Goal: Check status: Check status

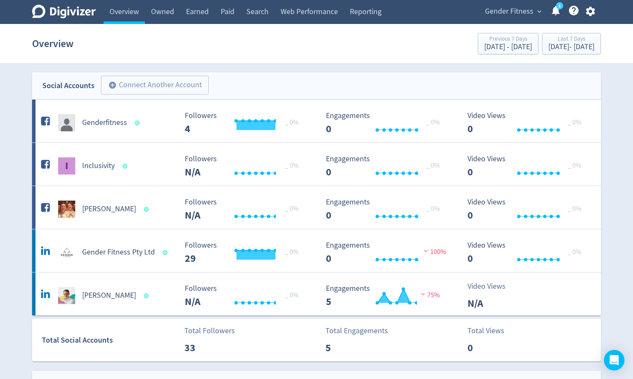
click at [514, 14] on span "Gender Fitness" at bounding box center [509, 12] width 48 height 14
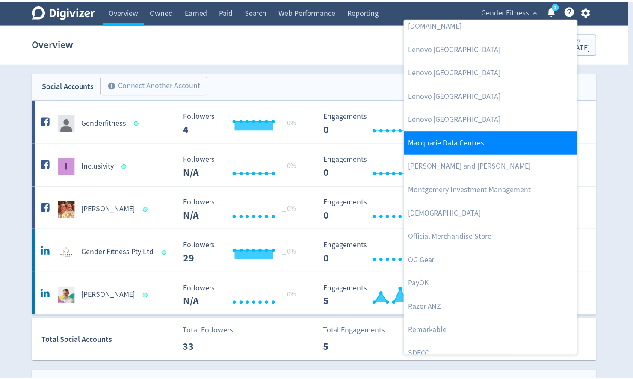
scroll to position [773, 0]
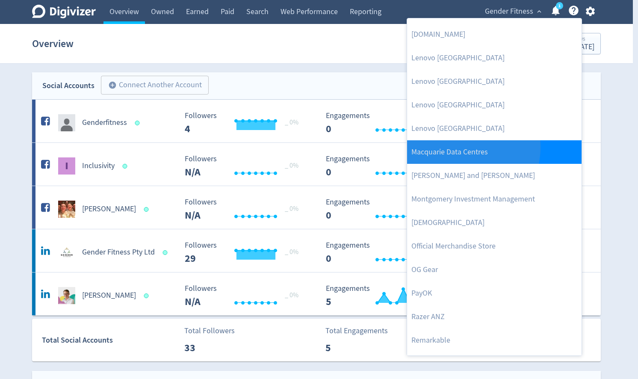
click at [456, 147] on link "Macquarie Data Centres" at bounding box center [494, 152] width 175 height 24
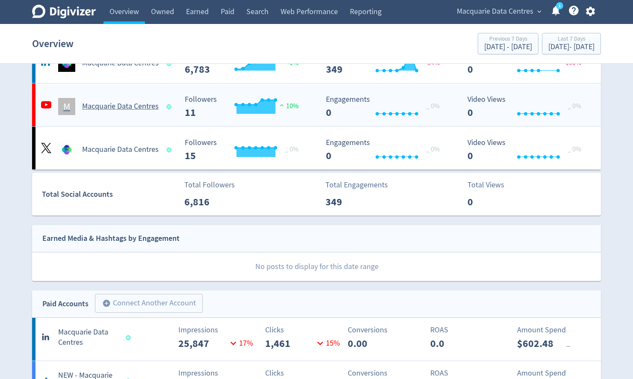
scroll to position [0, 0]
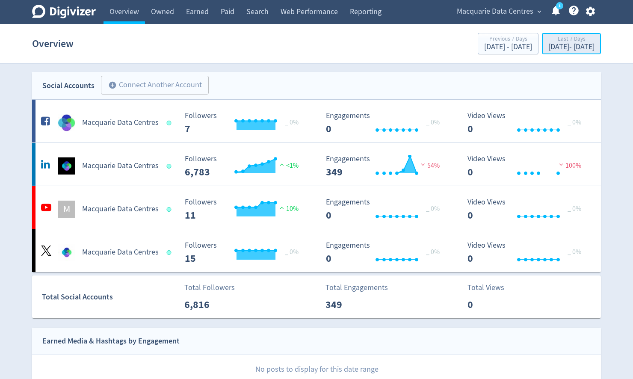
click at [548, 49] on div "[DATE] - [DATE]" at bounding box center [571, 47] width 46 height 8
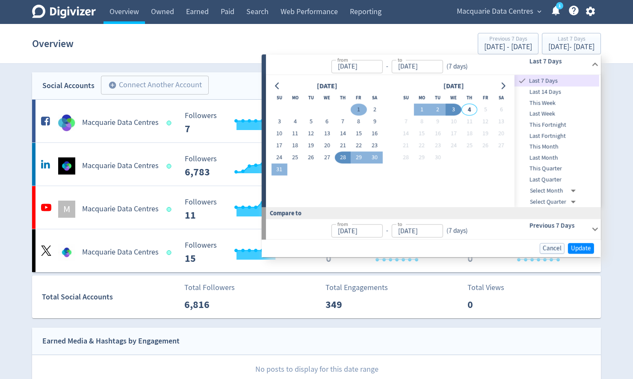
click at [358, 111] on button "1" at bounding box center [359, 110] width 16 height 12
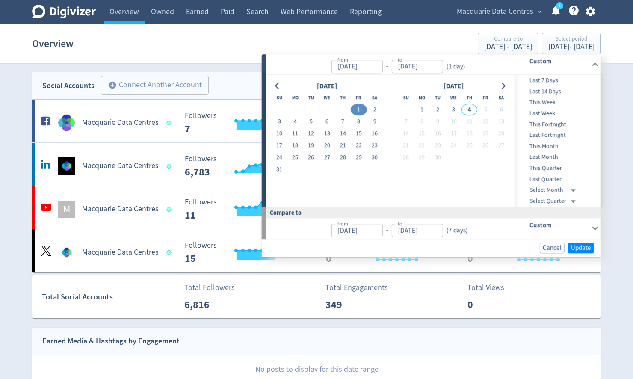
type input "[DATE]"
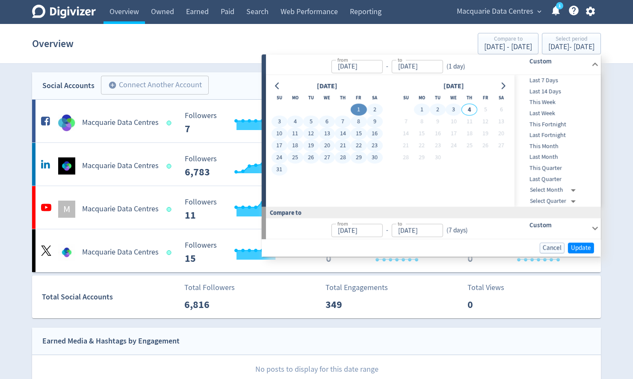
click at [452, 111] on button "3" at bounding box center [454, 110] width 16 height 12
type input "[DATE]"
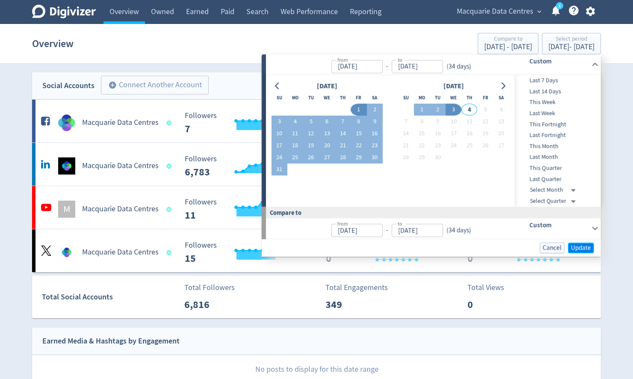
click at [584, 248] on span "Update" at bounding box center [581, 248] width 20 height 6
